Goal: Communication & Community: Share content

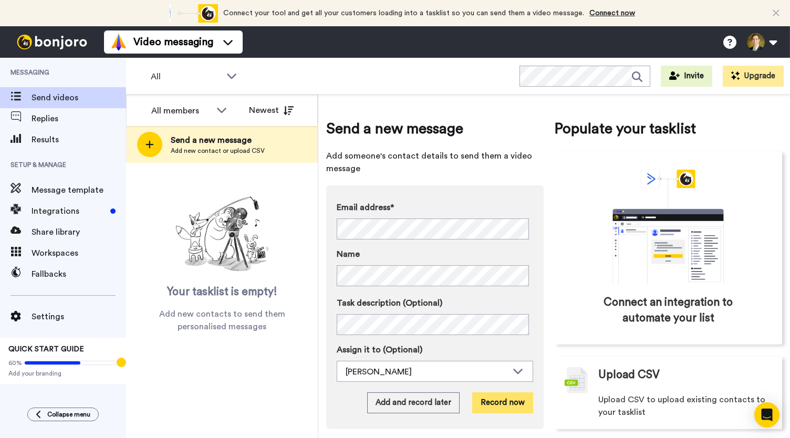
click at [501, 408] on button "Record now" at bounding box center [502, 402] width 61 height 21
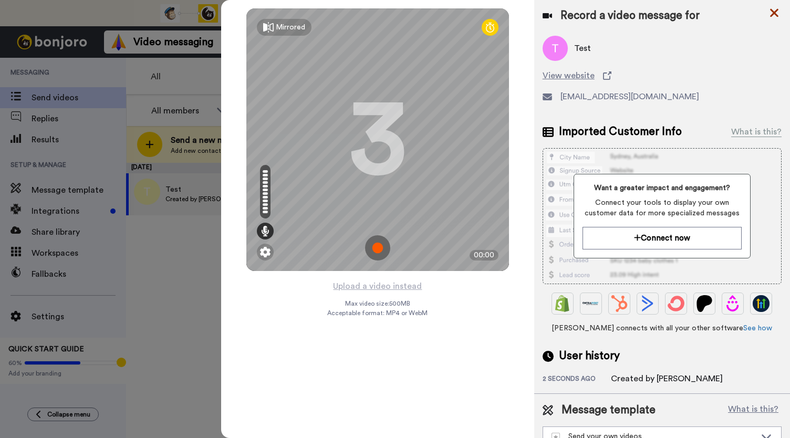
click at [773, 14] on icon at bounding box center [774, 13] width 8 height 8
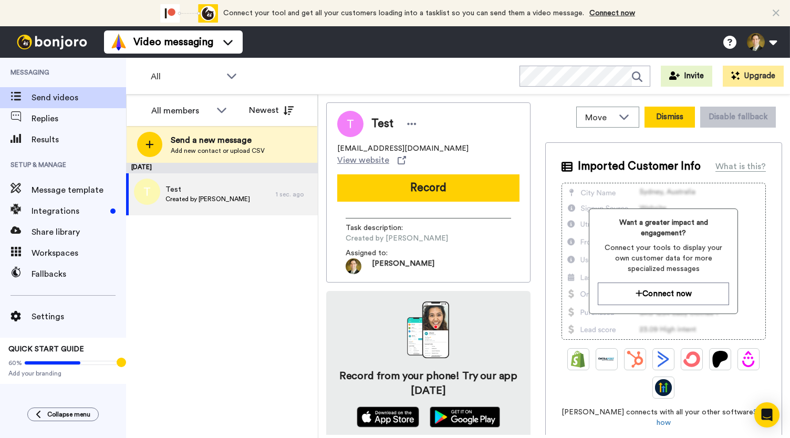
click at [650, 117] on button "Dismiss" at bounding box center [670, 117] width 50 height 21
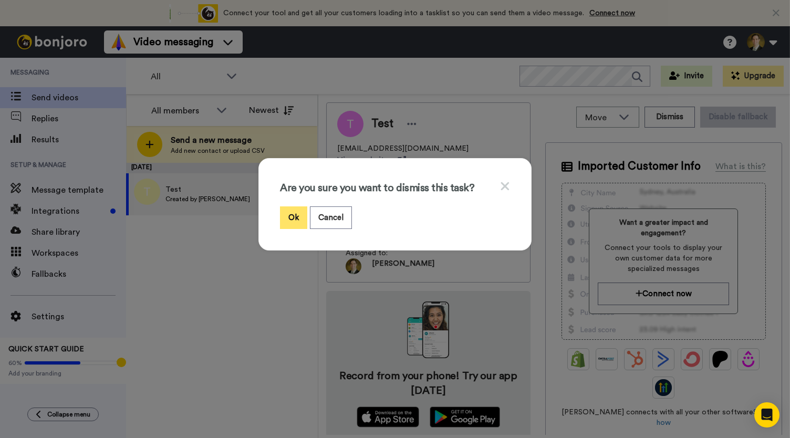
click at [284, 220] on button "Ok" at bounding box center [293, 217] width 27 height 23
